Goal: Find specific page/section: Find specific page/section

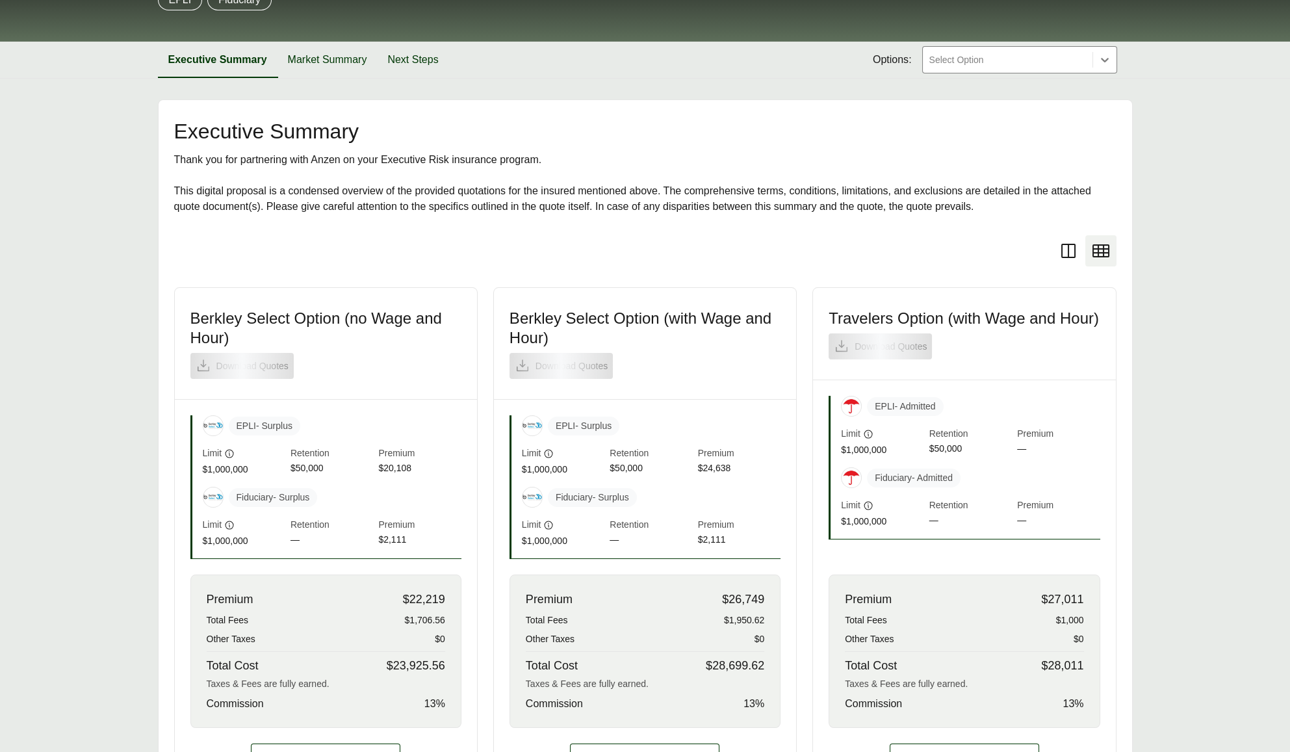
scroll to position [138, 0]
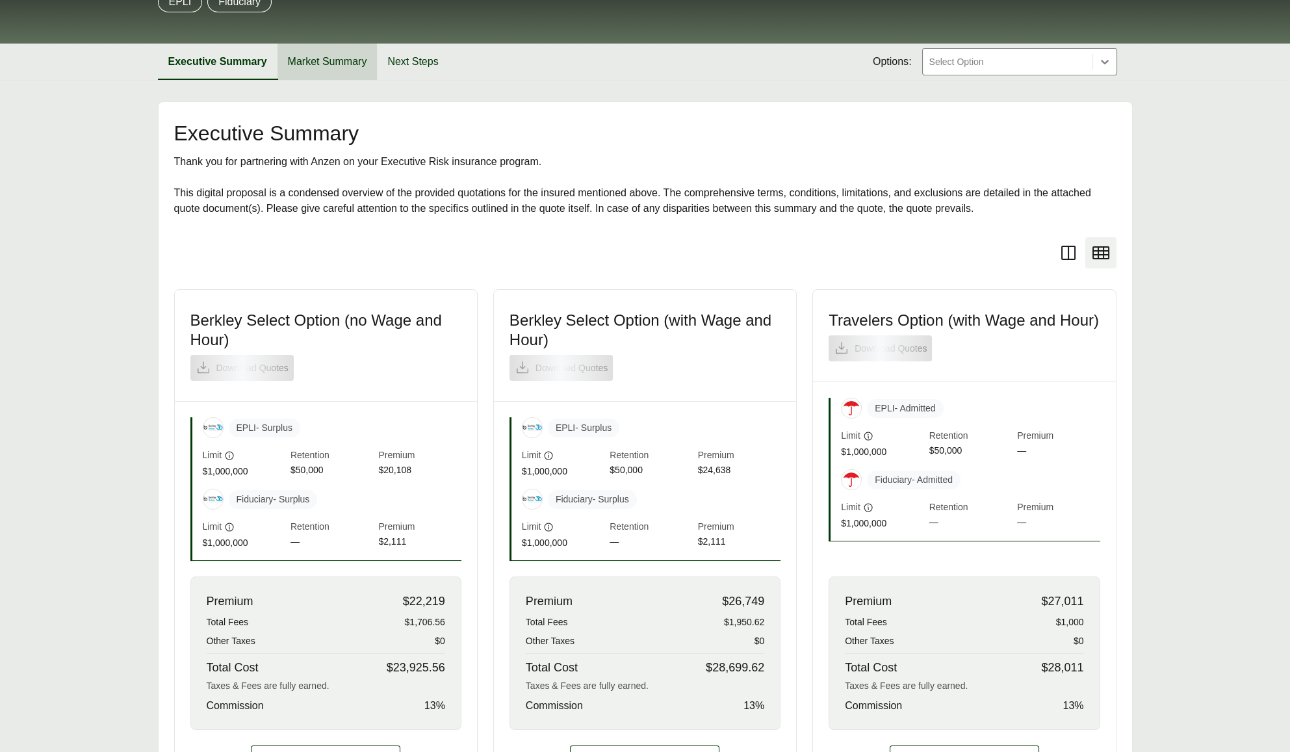
click at [341, 63] on button "Market Summary" at bounding box center [328, 62] width 100 height 36
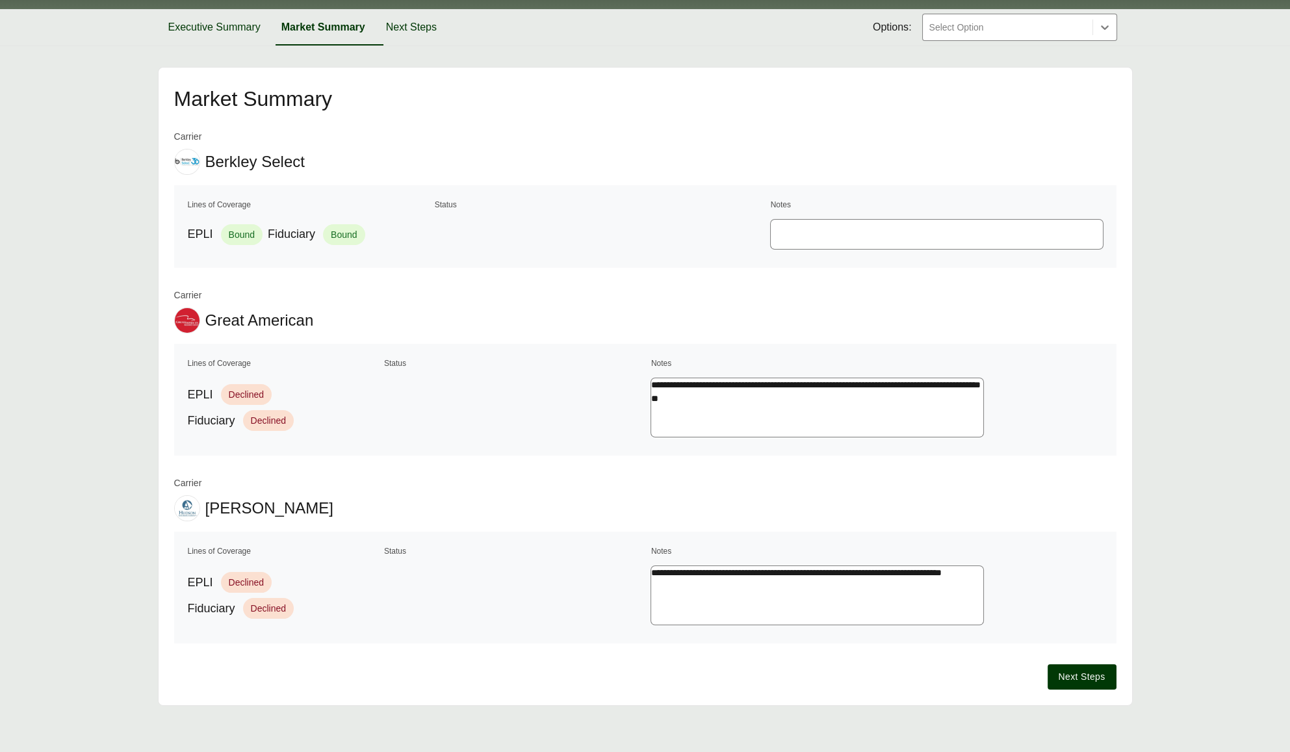
scroll to position [175, 0]
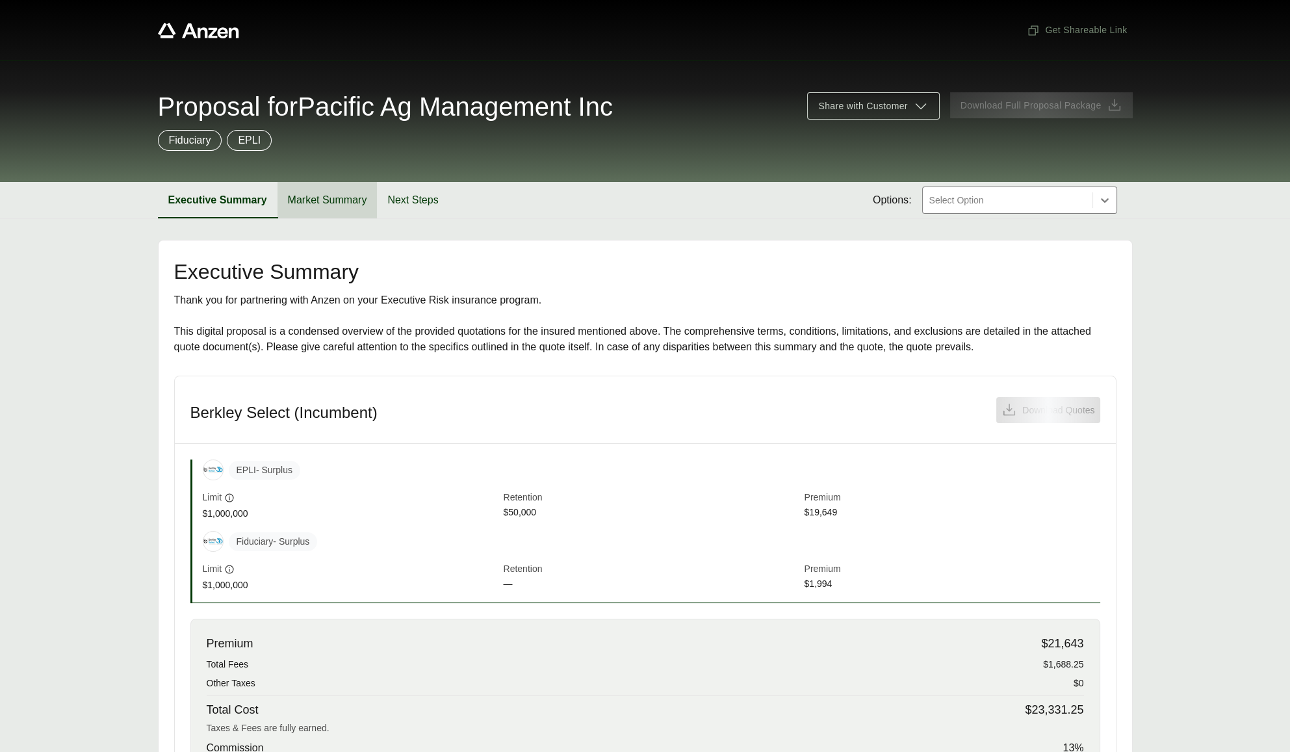
click at [330, 203] on button "Market Summary" at bounding box center [328, 200] width 100 height 36
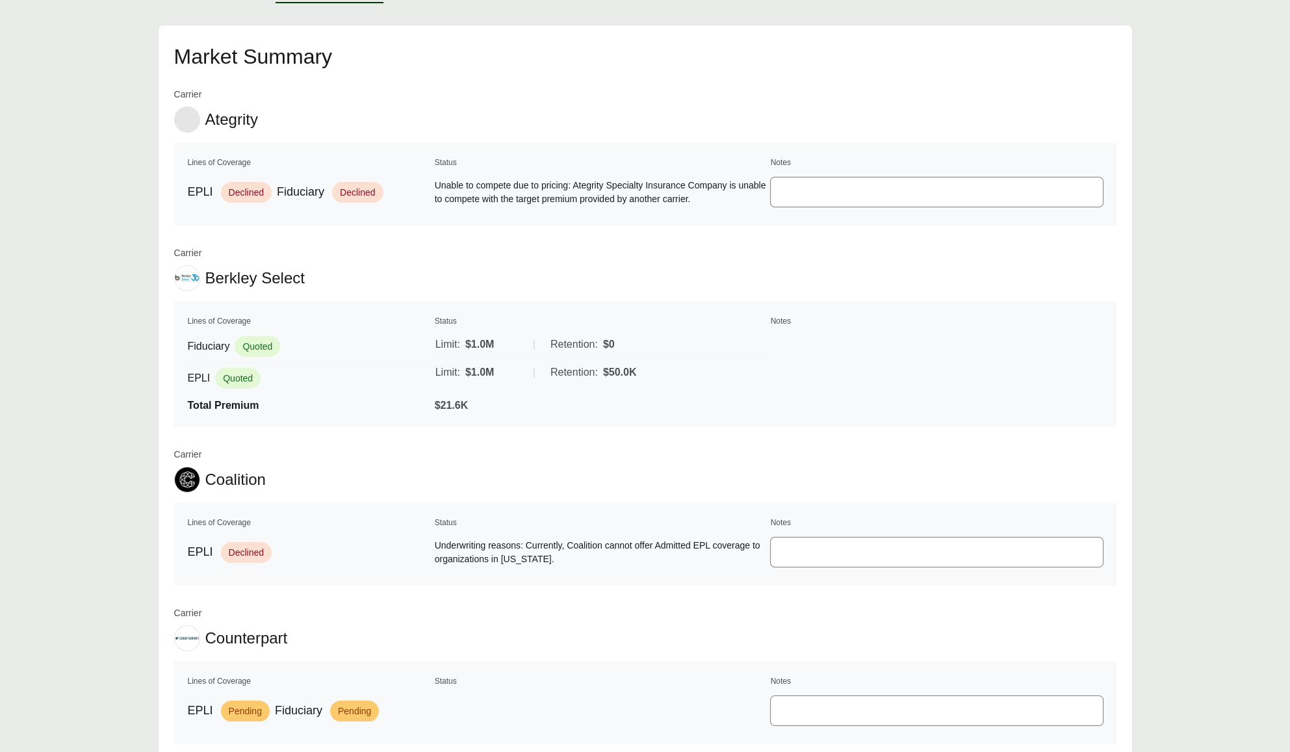
scroll to position [222, 0]
